Goal: Information Seeking & Learning: Learn about a topic

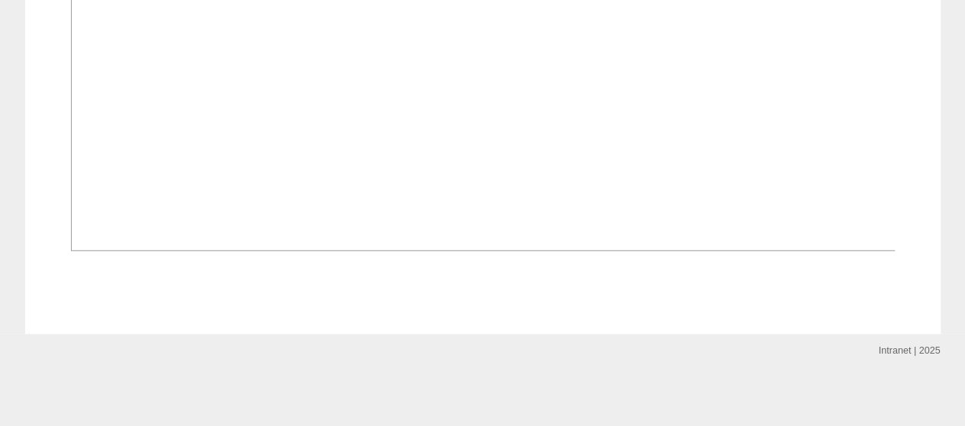
scroll to position [1144, 0]
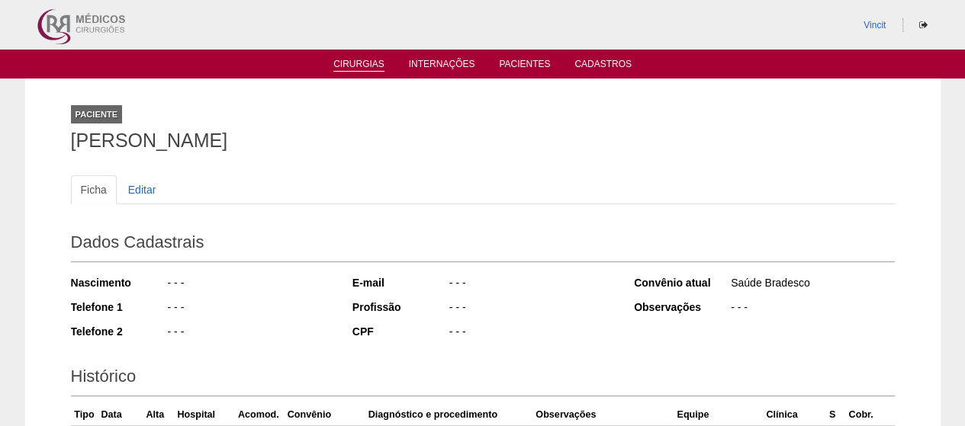
click at [346, 63] on link "Cirurgias" at bounding box center [358, 65] width 51 height 13
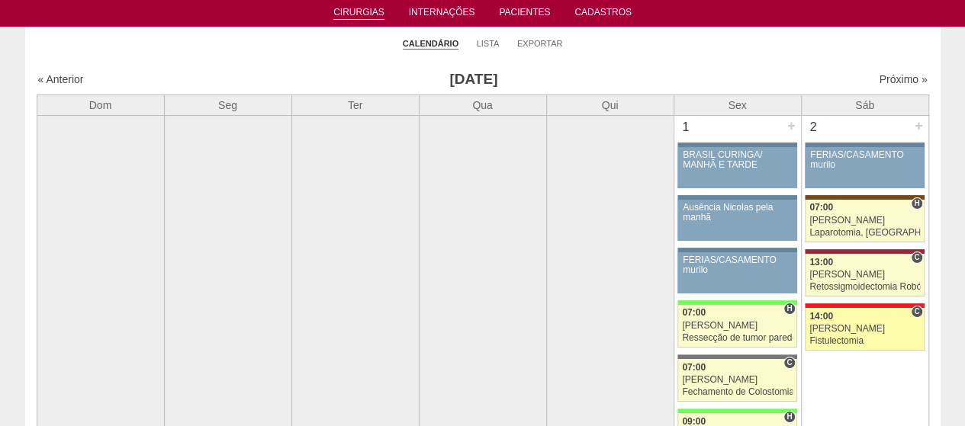
scroll to position [76, 0]
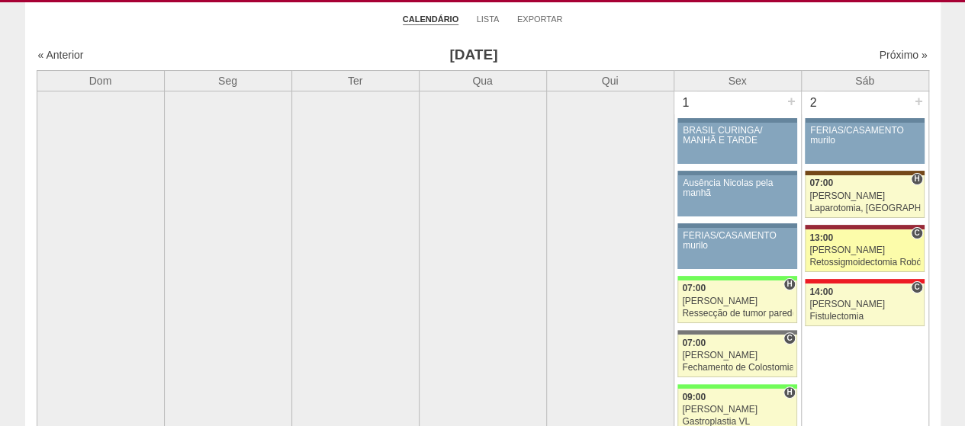
click at [861, 239] on div "13:00" at bounding box center [864, 238] width 111 height 10
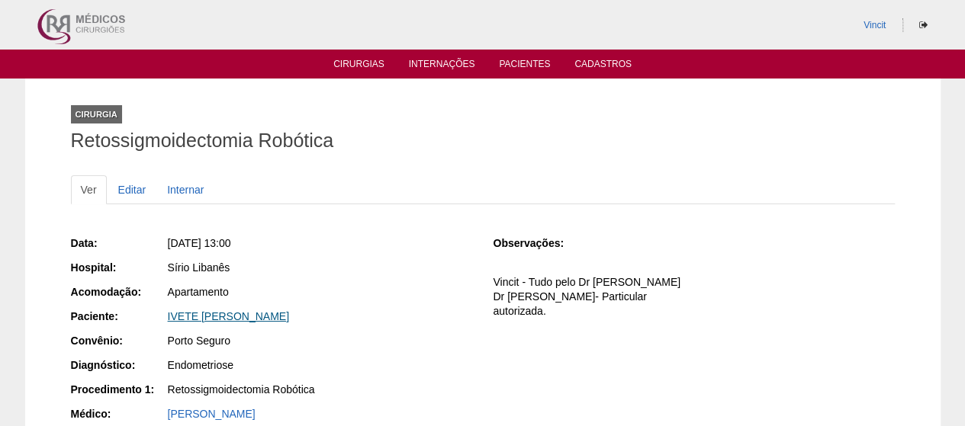
click at [247, 310] on link "IVETE CRISTIAN SANTOS DA GAMA" at bounding box center [228, 316] width 121 height 12
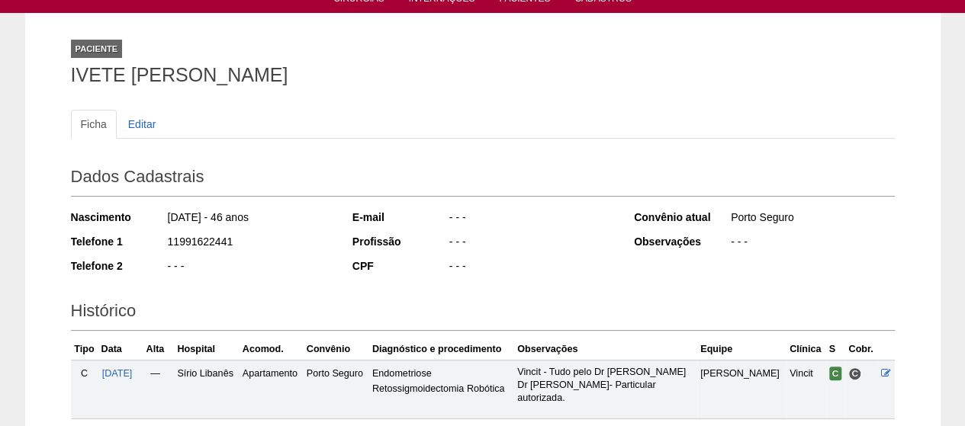
scroll to position [64, 0]
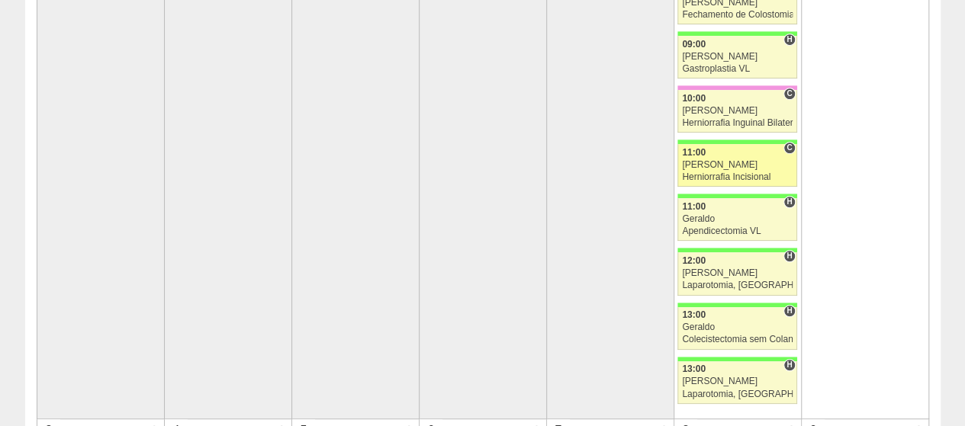
scroll to position [229, 0]
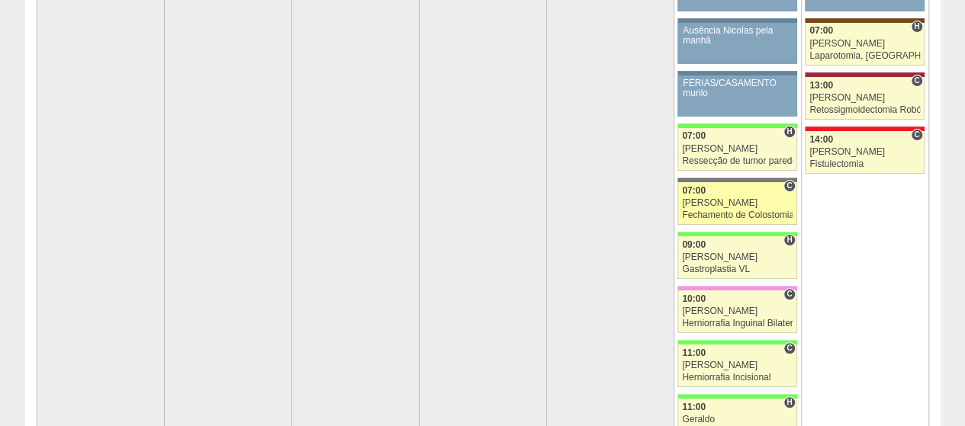
click at [723, 206] on link "87926 Vincit C 07:00 Renato Barretto Fechamento de Colostomia ou Enterostomia H…" at bounding box center [736, 203] width 119 height 43
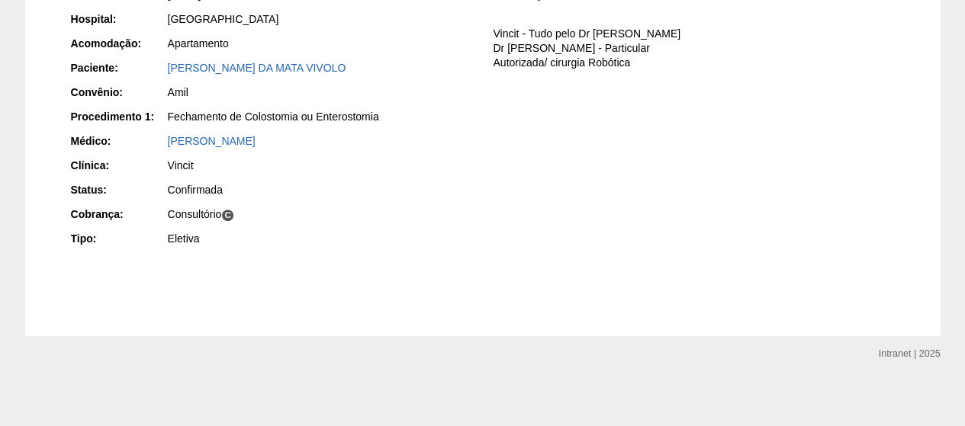
scroll to position [249, 0]
drag, startPoint x: 220, startPoint y: 72, endPoint x: 230, endPoint y: 60, distance: 15.7
click at [220, 72] on div "[PERSON_NAME] DA MATA VIVOLO" at bounding box center [320, 66] width 304 height 15
click at [230, 61] on link "[PERSON_NAME] DA MATA VIVOLO" at bounding box center [257, 67] width 178 height 12
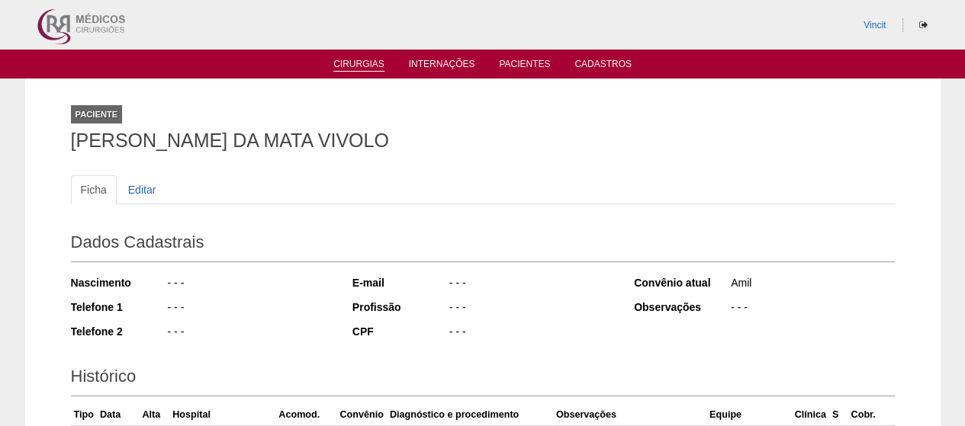
click at [360, 63] on link "Cirurgias" at bounding box center [358, 65] width 51 height 13
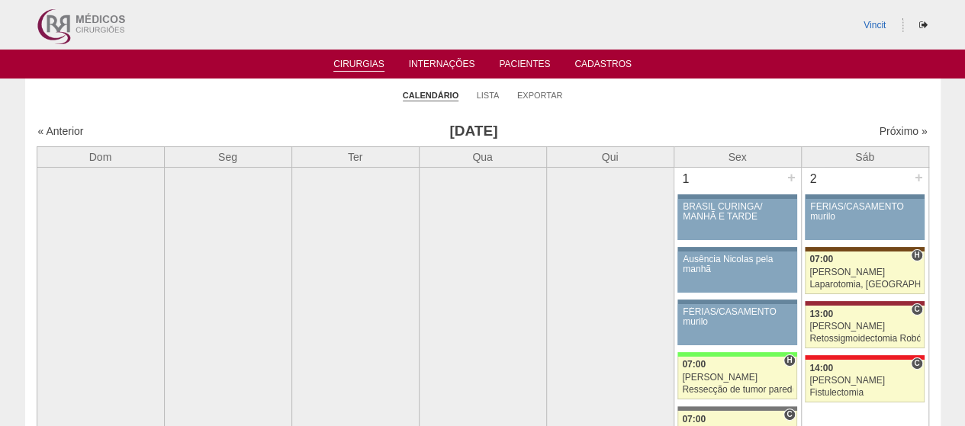
click at [743, 109] on ul "Calendário Lista Exportar" at bounding box center [482, 95] width 915 height 32
click at [50, 128] on link "« Anterior" at bounding box center [61, 131] width 46 height 12
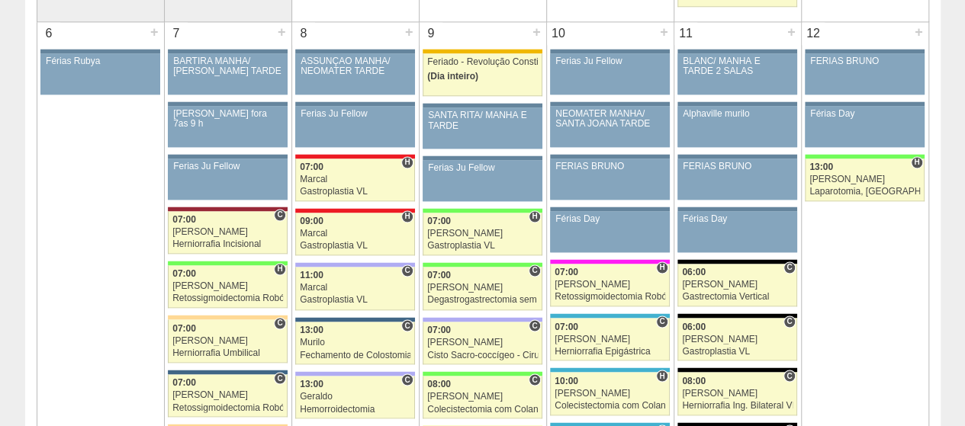
scroll to position [1144, 0]
